Goal: Use online tool/utility

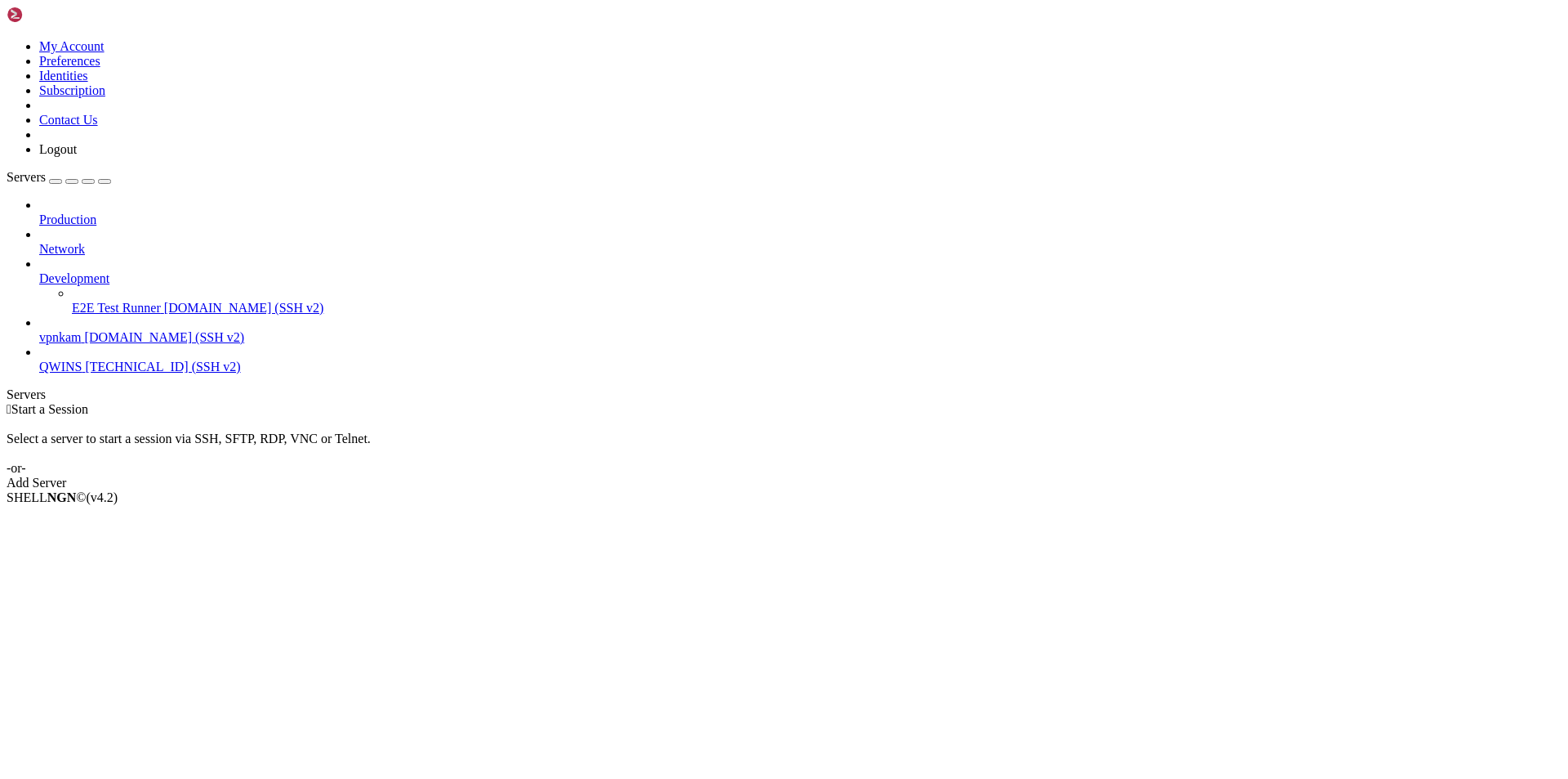
click at [75, 330] on span "vpnkam" at bounding box center [60, 337] width 43 height 14
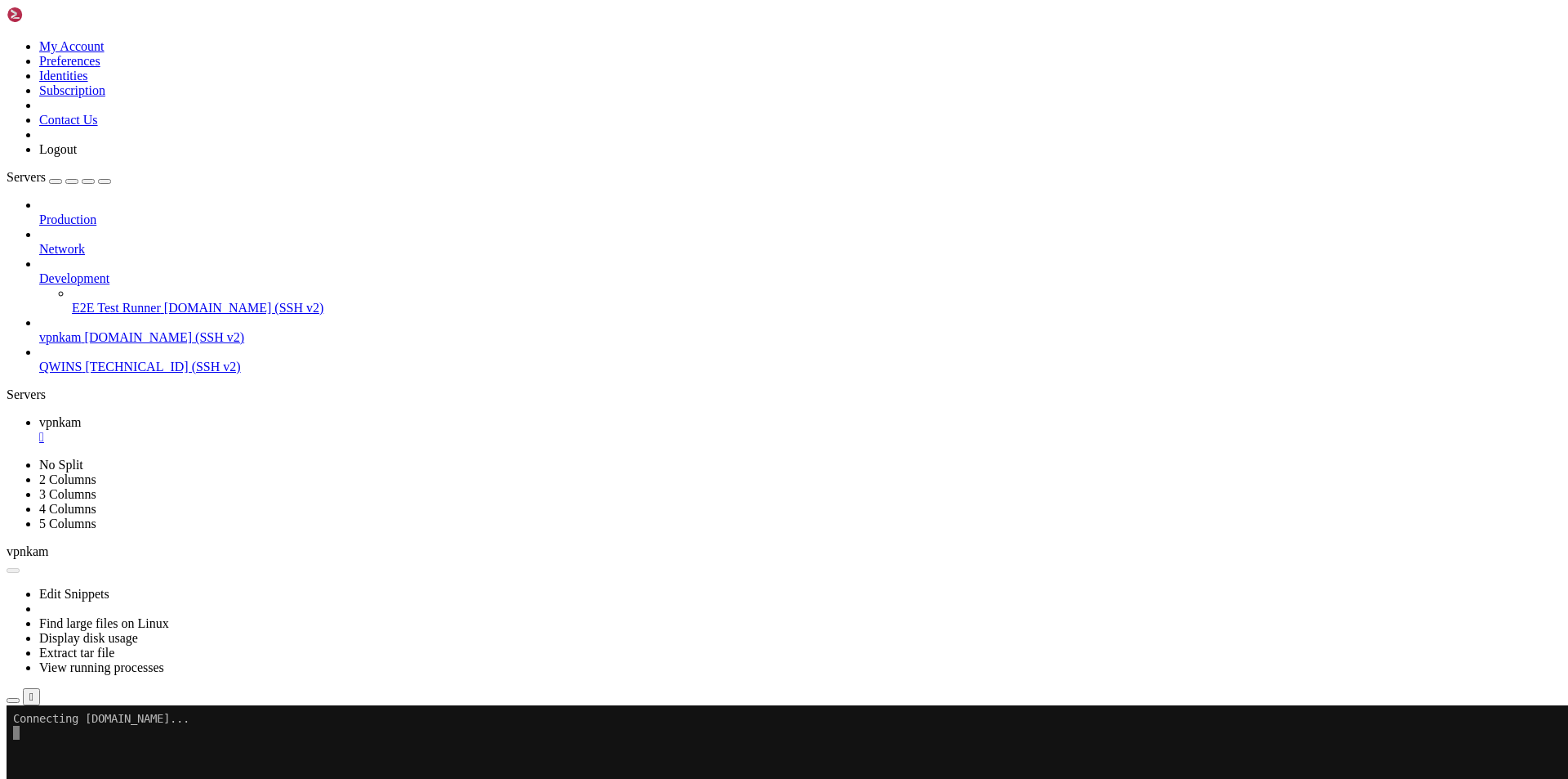
click at [71, 750] on x-row at bounding box center [687, 747] width 1349 height 14
click at [226, 738] on x-row "[EMAIL_ADDRESS][DOMAIN_NAME]'s password:" at bounding box center [687, 733] width 1349 height 14
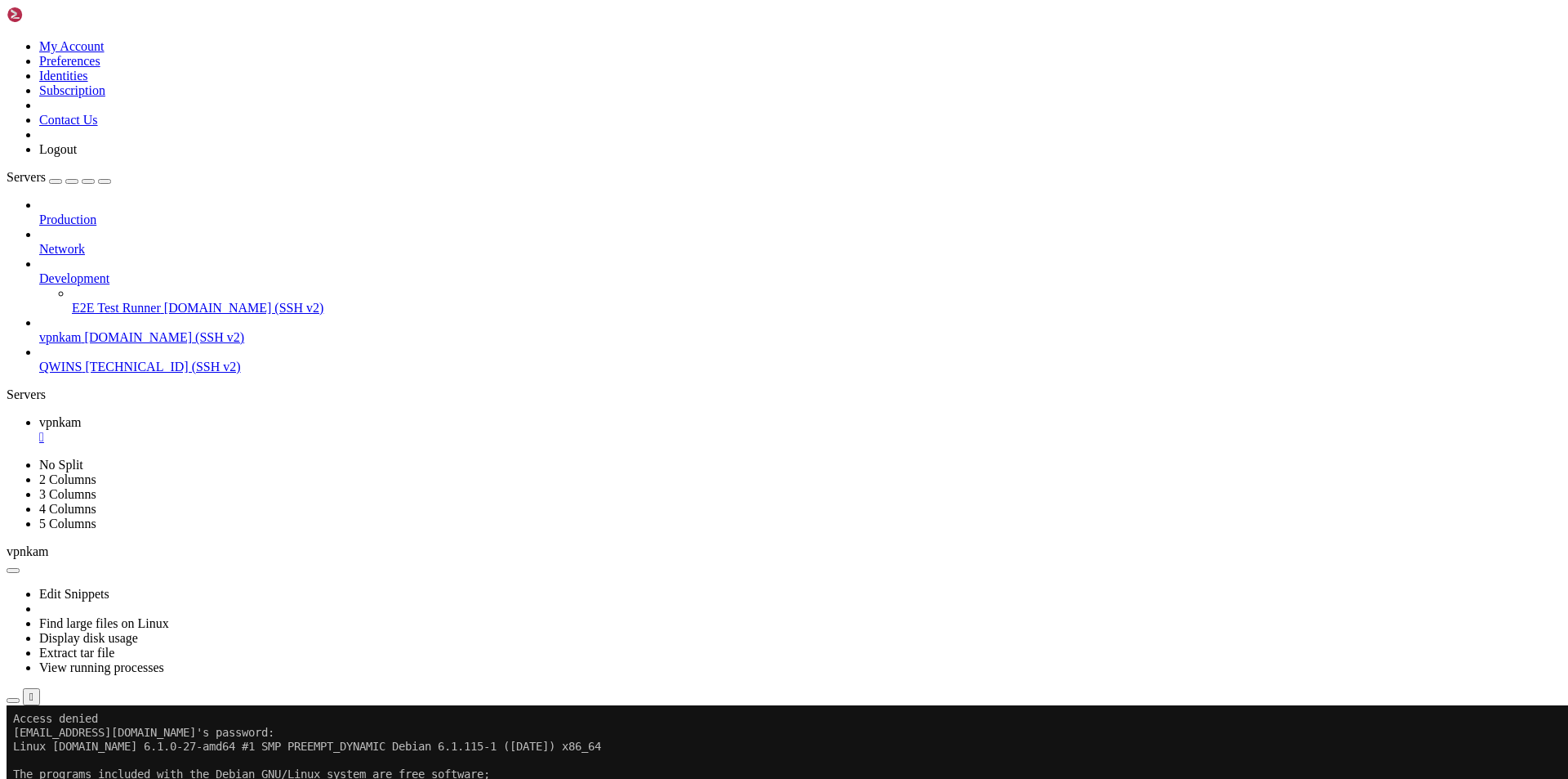
scroll to position [152, 0]
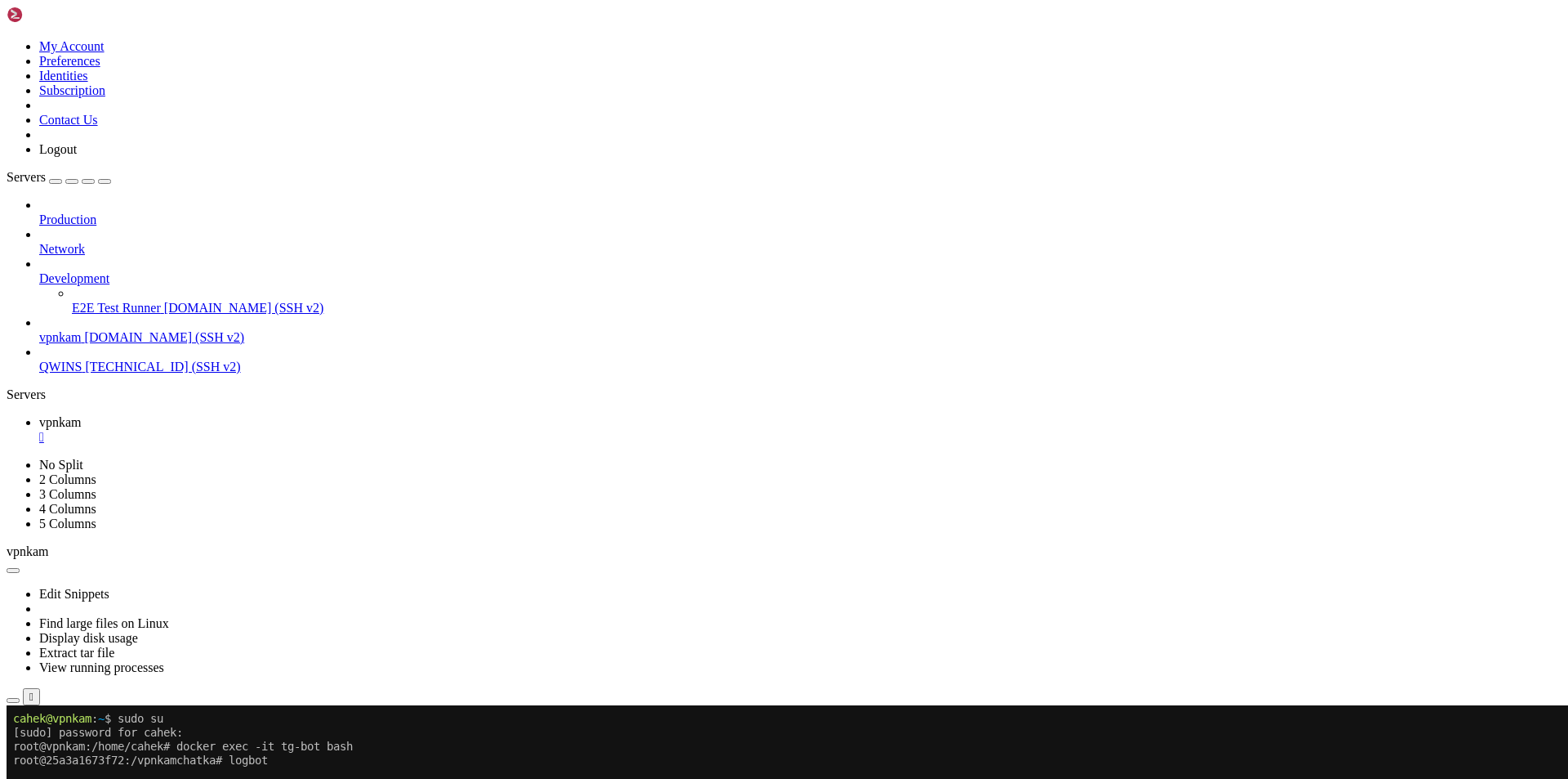
drag, startPoint x: 143, startPoint y: 1236, endPoint x: 320, endPoint y: 1229, distance: 177.1
copy x-row "[DATE] 02:32:39.614225"
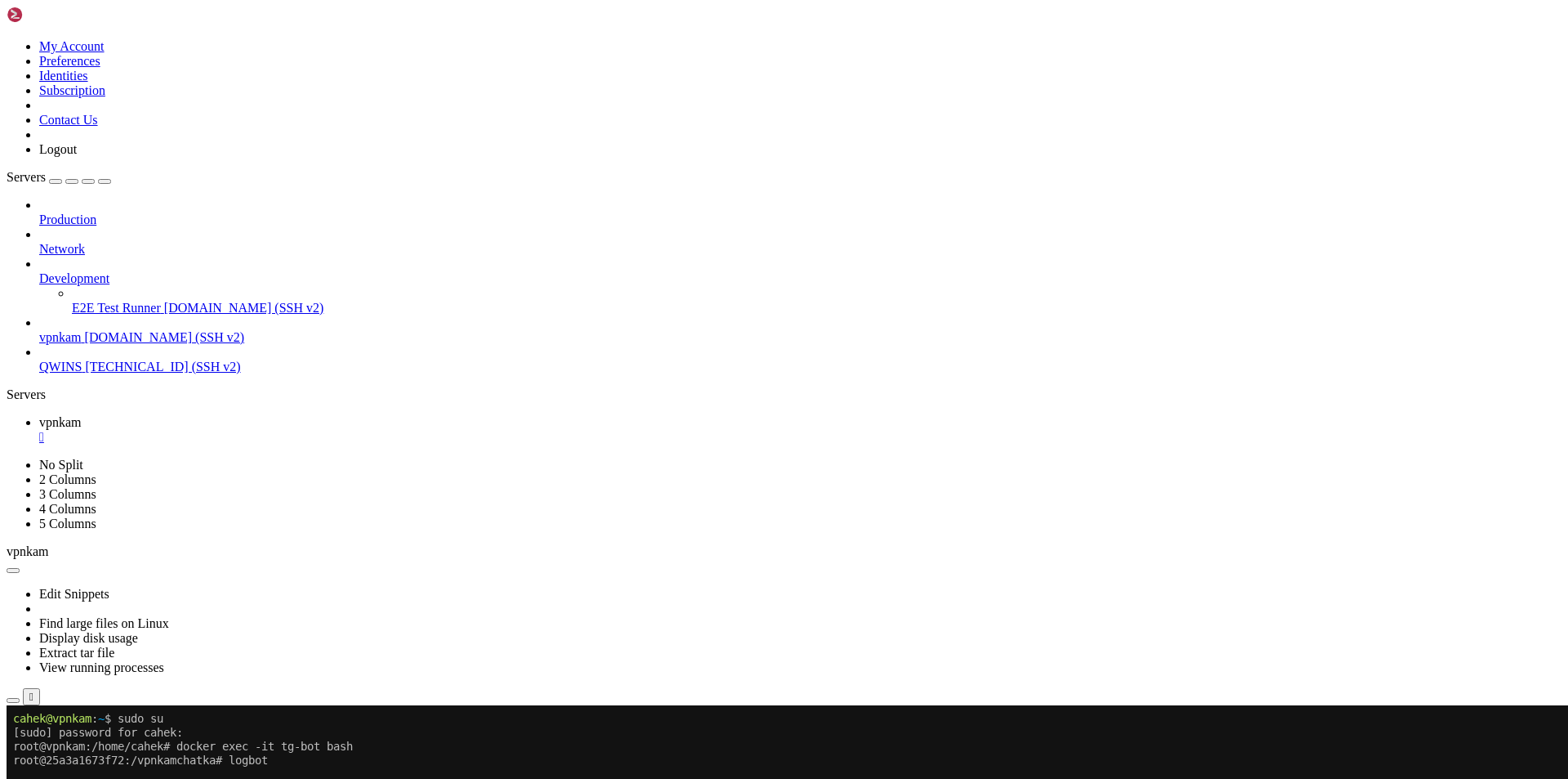
scroll to position [16, 3]
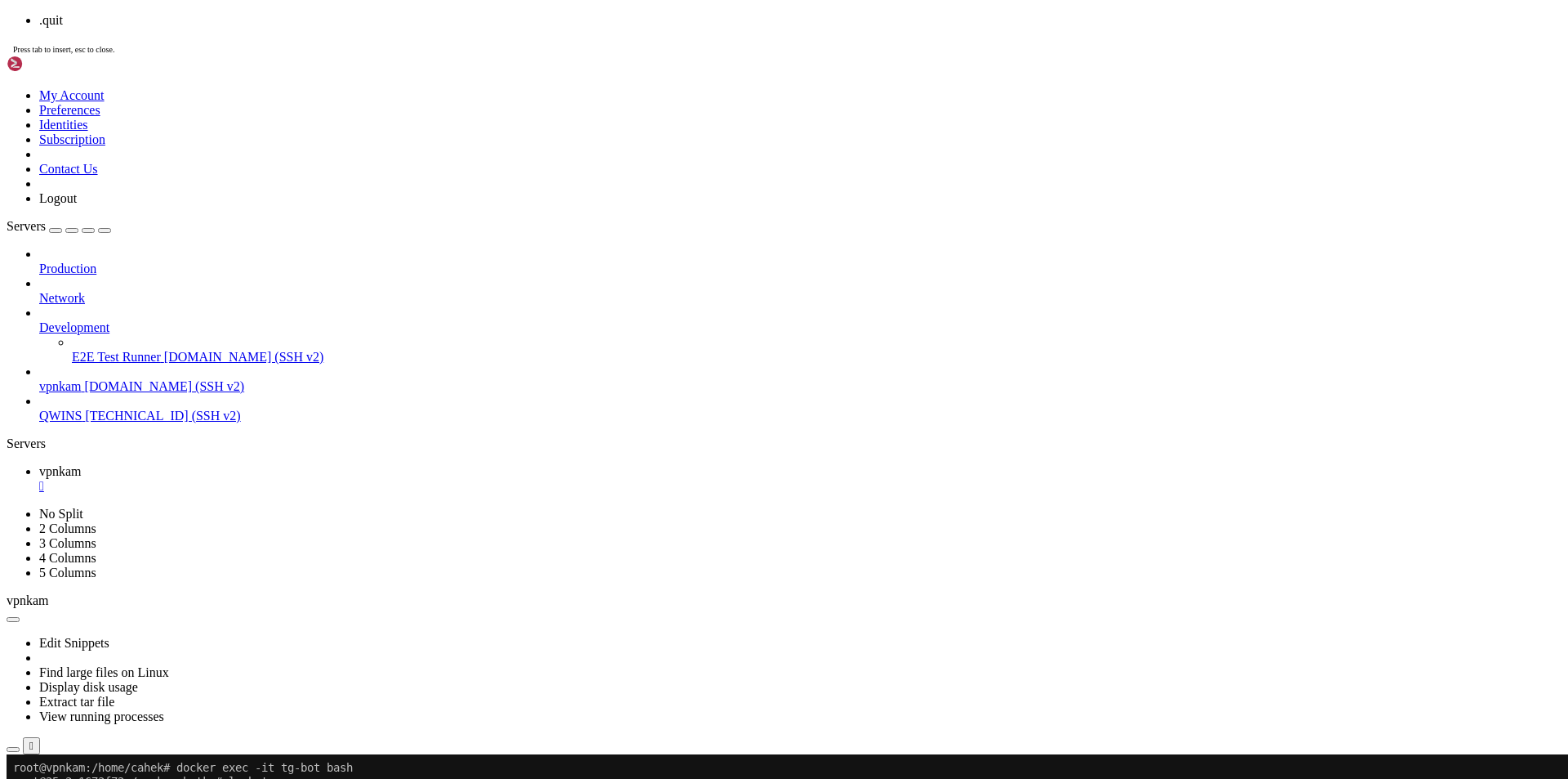
scroll to position [180, 0]
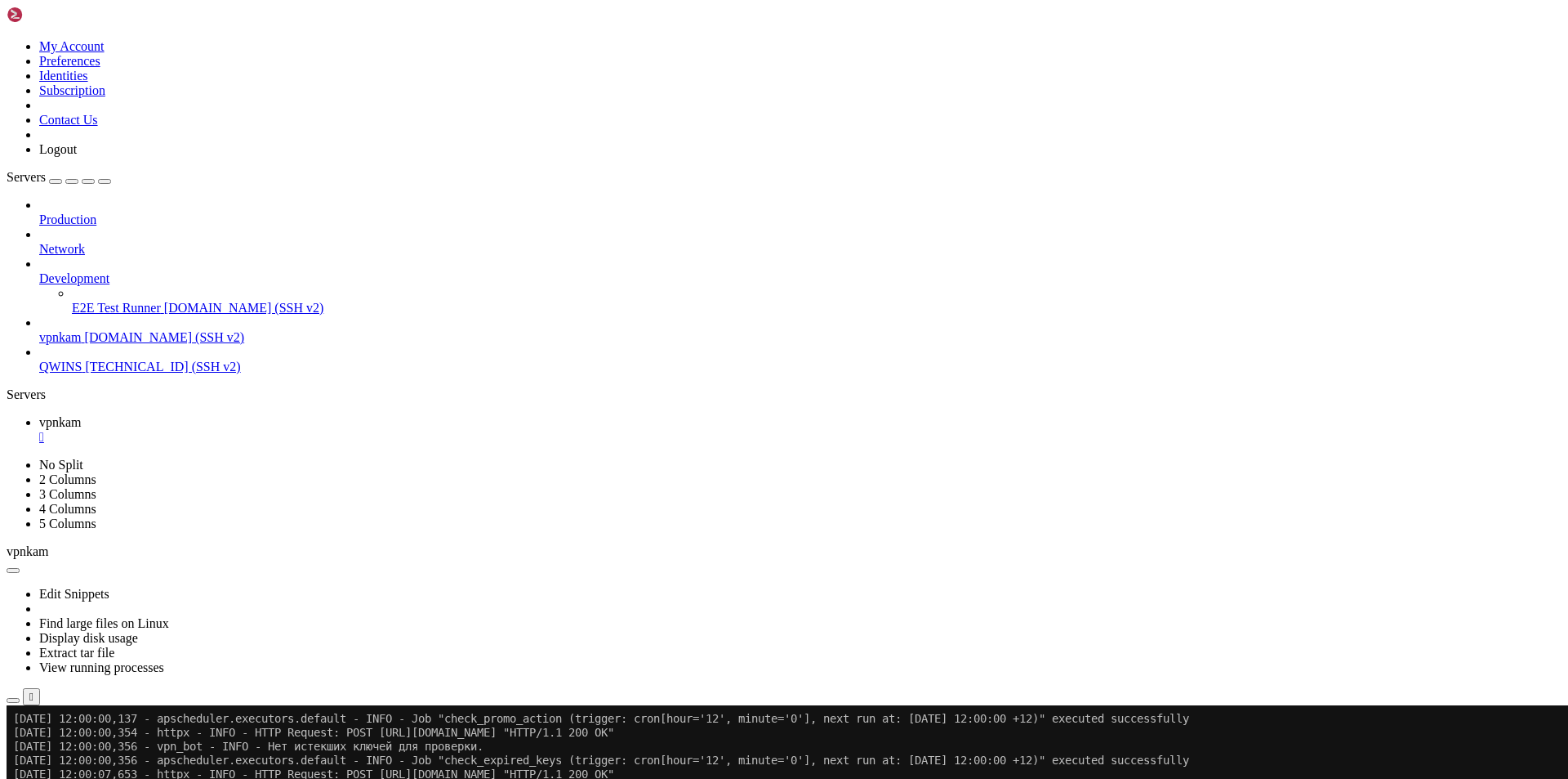
scroll to position [334, 0]
